Goal: Information Seeking & Learning: Learn about a topic

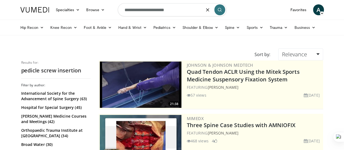
click at [159, 12] on input "**********" at bounding box center [172, 9] width 109 height 13
click at [159, 10] on input "**********" at bounding box center [172, 9] width 109 height 13
click at [166, 10] on input "**********" at bounding box center [172, 9] width 109 height 13
drag, startPoint x: 177, startPoint y: 10, endPoint x: 121, endPoint y: 12, distance: 56.3
click at [121, 12] on input "**********" at bounding box center [172, 9] width 109 height 13
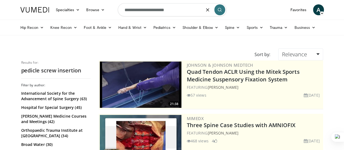
paste input "Search topics, interventions"
type input "**********"
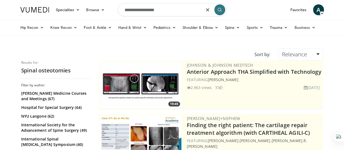
drag, startPoint x: 170, startPoint y: 8, endPoint x: 60, endPoint y: 4, distance: 109.5
click at [51, 10] on nav "Specialties Adult & Family Medicine Allergy, Asthma, Immunology Anesthesiology …" at bounding box center [172, 10] width 310 height 20
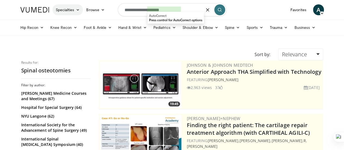
type input "**********"
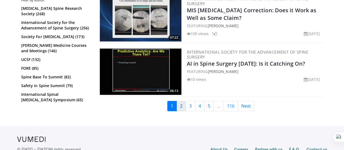
scroll to position [1406, 0]
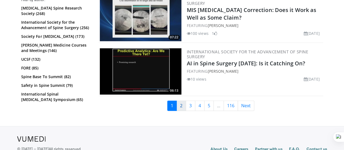
click at [186, 103] on link "2" at bounding box center [181, 105] width 10 height 10
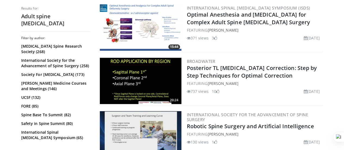
scroll to position [217, 0]
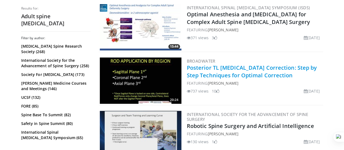
click at [220, 69] on link "Posterior TL [MEDICAL_DATA] Correction: Step by Step Techniques for Optimal Cor…" at bounding box center [252, 71] width 130 height 15
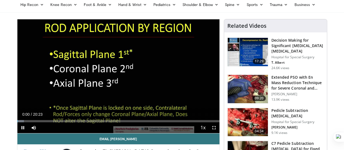
scroll to position [54, 0]
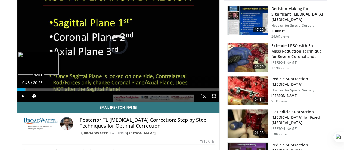
click at [17, 90] on div "Loaded : 4.09% 00:48 00:48" at bounding box center [118, 89] width 202 height 2
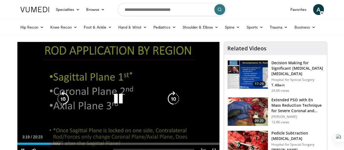
scroll to position [0, 0]
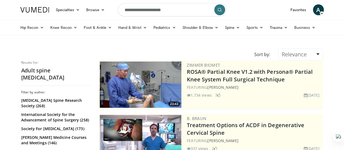
scroll to position [217, 0]
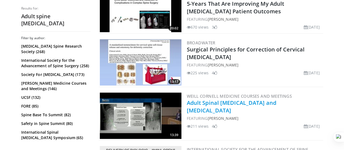
scroll to position [1201, 0]
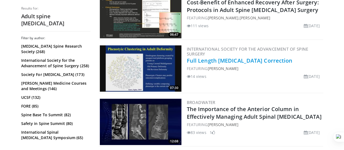
click at [243, 57] on link "Full Length [MEDICAL_DATA] Correction" at bounding box center [240, 60] width 106 height 7
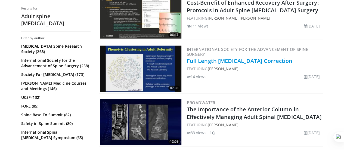
scroll to position [660, 0]
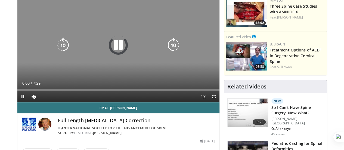
scroll to position [54, 0]
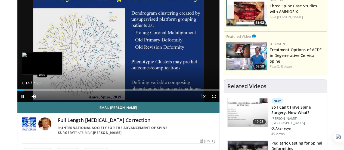
click at [28, 91] on div "Loaded : 13.24% 0:14 0:50" at bounding box center [118, 90] width 202 height 2
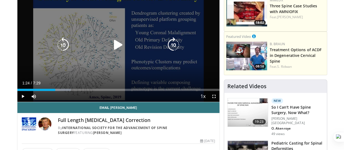
click at [45, 91] on div "Loaded : 26.50% 0:58 1:24" at bounding box center [118, 88] width 202 height 5
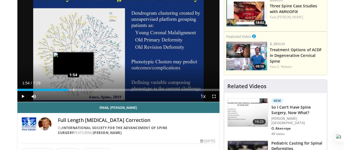
click at [59, 91] on div "Loaded : 33.13% 1:26 1:54" at bounding box center [118, 90] width 202 height 2
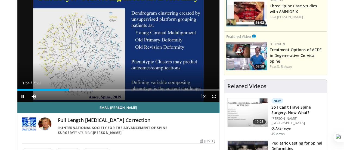
click at [73, 101] on div "Current Time 1:54 / Duration 7:29 Pause Skip Backward Skip Forward Mute Loaded …" at bounding box center [118, 96] width 202 height 11
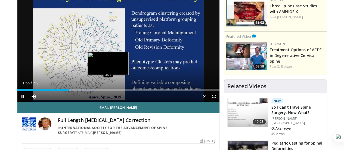
click at [94, 91] on div "Loaded : 39.75% 1:55 3:05" at bounding box center [118, 90] width 202 height 2
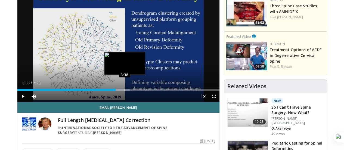
click at [111, 91] on div "Loaded : 55.68% 3:38 3:38" at bounding box center [118, 88] width 202 height 5
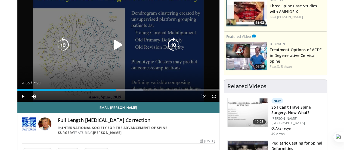
click at [139, 91] on div "Progress Bar" at bounding box center [123, 90] width 40 height 2
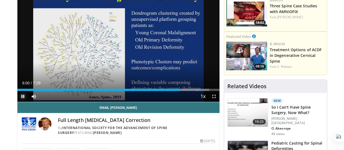
click at [17, 102] on span "Video Player" at bounding box center [22, 96] width 11 height 11
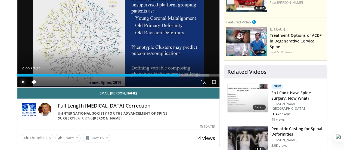
scroll to position [0, 0]
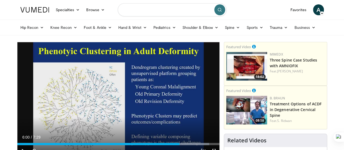
click at [174, 9] on input "Search topics, interventions" at bounding box center [172, 9] width 109 height 13
type input "**********"
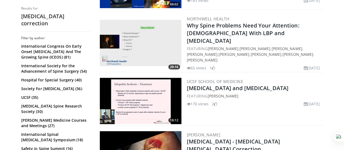
scroll to position [898, 0]
click at [215, 84] on link "[MEDICAL_DATA] and [MEDICAL_DATA]" at bounding box center [238, 87] width 102 height 7
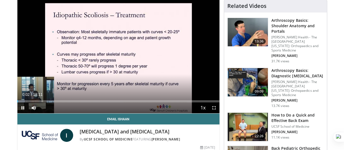
scroll to position [42, 0]
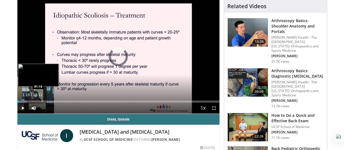
click at [20, 102] on div "Loaded : 4.57% 00:10 01:18" at bounding box center [118, 101] width 202 height 2
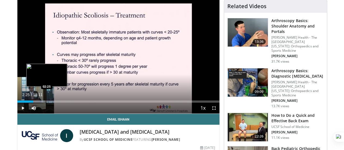
click at [33, 102] on div "Progress Bar" at bounding box center [37, 101] width 15 height 2
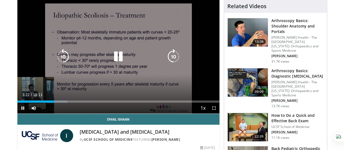
click at [114, 62] on icon "Video Player" at bounding box center [118, 56] width 15 height 15
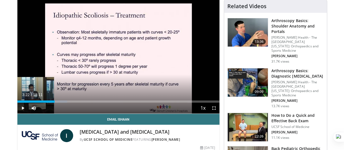
scroll to position [43, 0]
